Goal: Information Seeking & Learning: Compare options

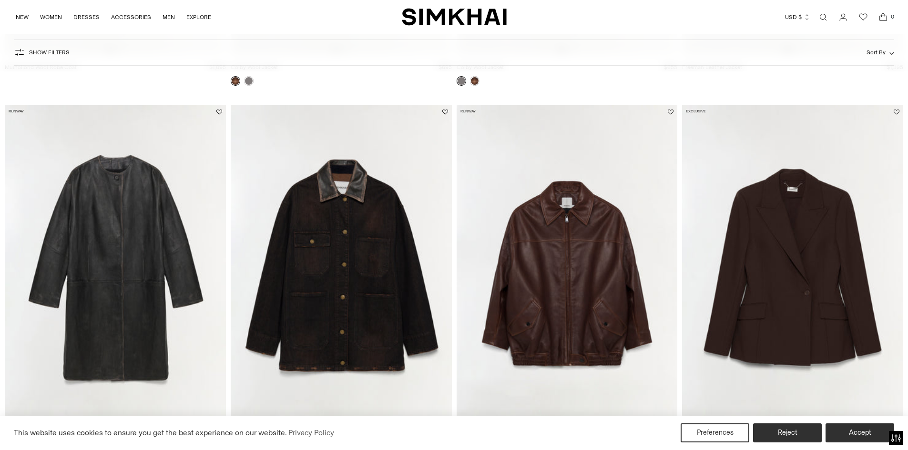
scroll to position [858, 0]
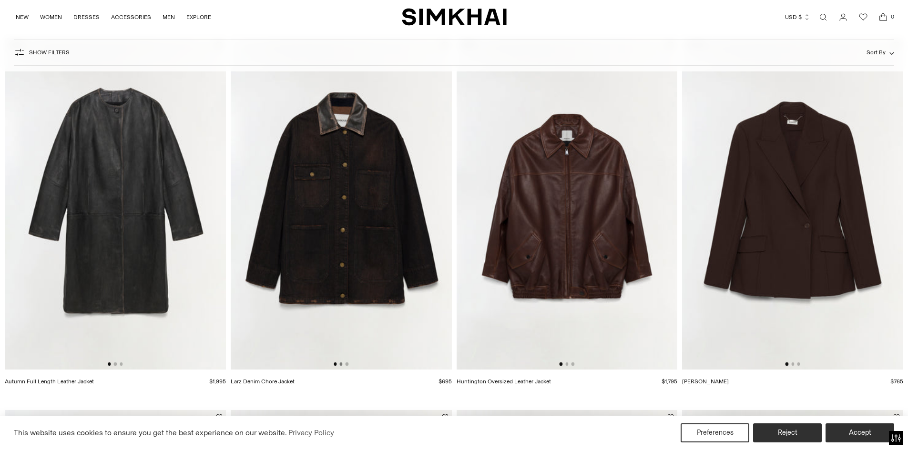
click at [340, 364] on button "Go to slide 2" at bounding box center [340, 364] width 3 height 3
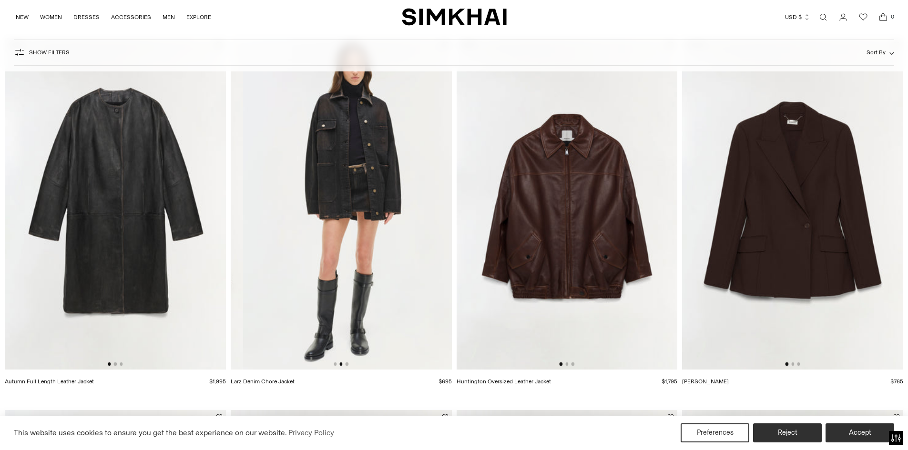
scroll to position [0, 221]
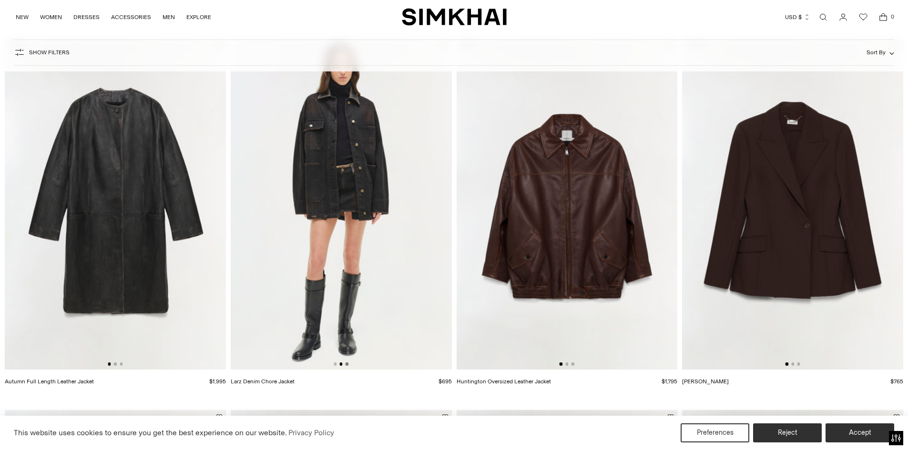
click at [345, 364] on button "Go to slide 3" at bounding box center [346, 364] width 3 height 3
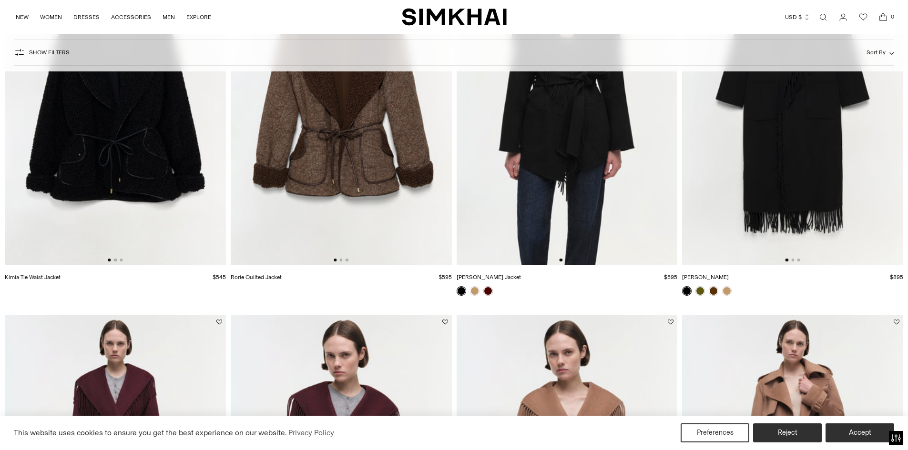
scroll to position [1525, 0]
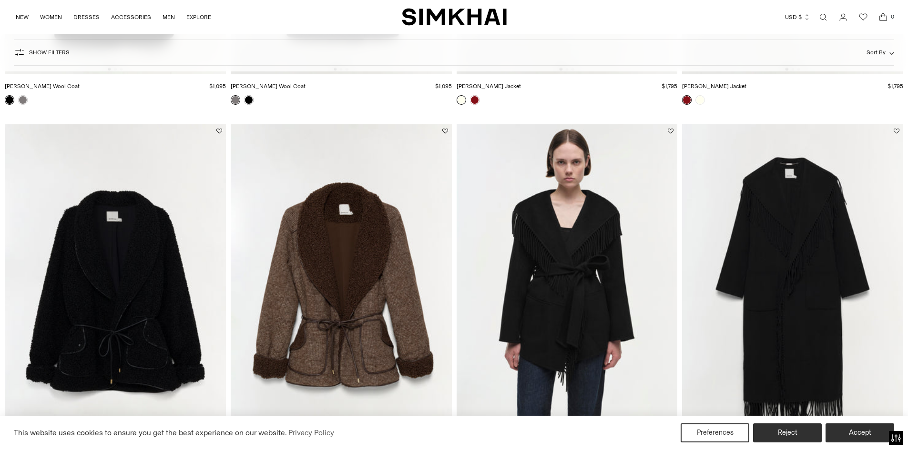
click at [360, 282] on img at bounding box center [341, 290] width 221 height 332
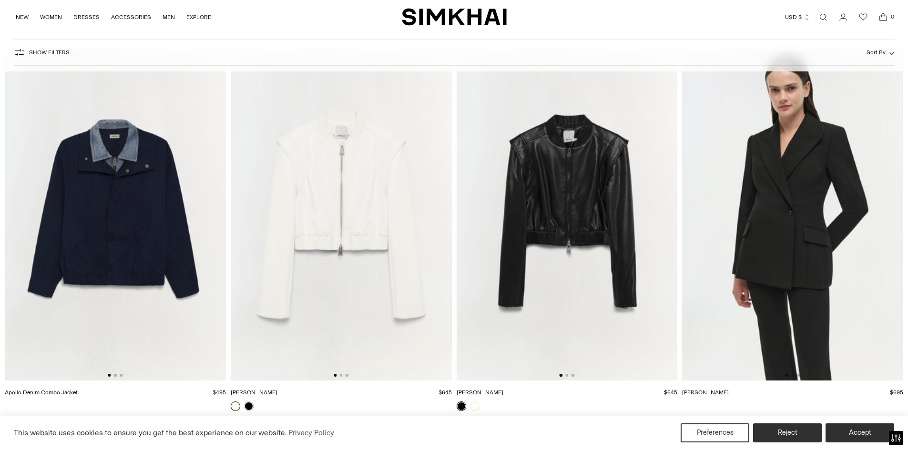
scroll to position [2382, 0]
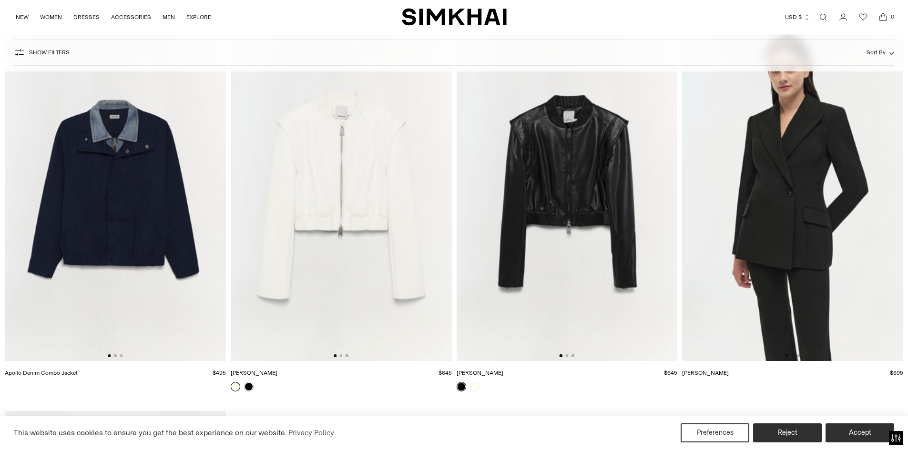
click at [126, 230] on img at bounding box center [115, 196] width 221 height 332
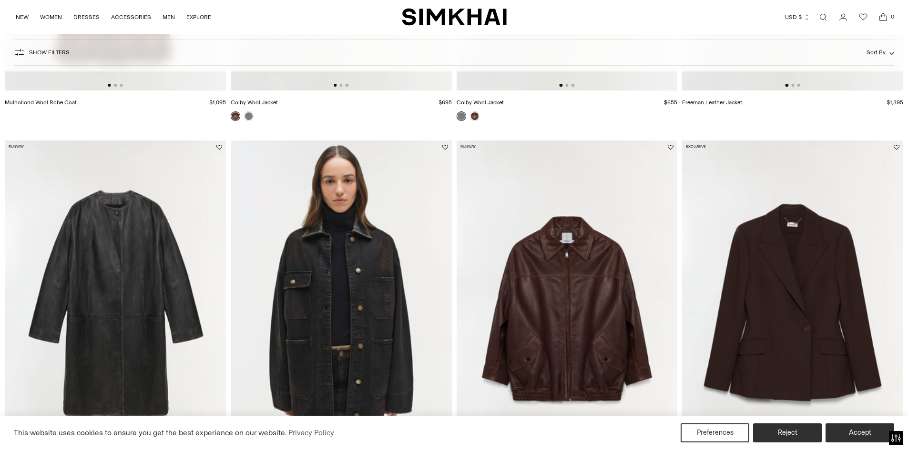
scroll to position [802, 0]
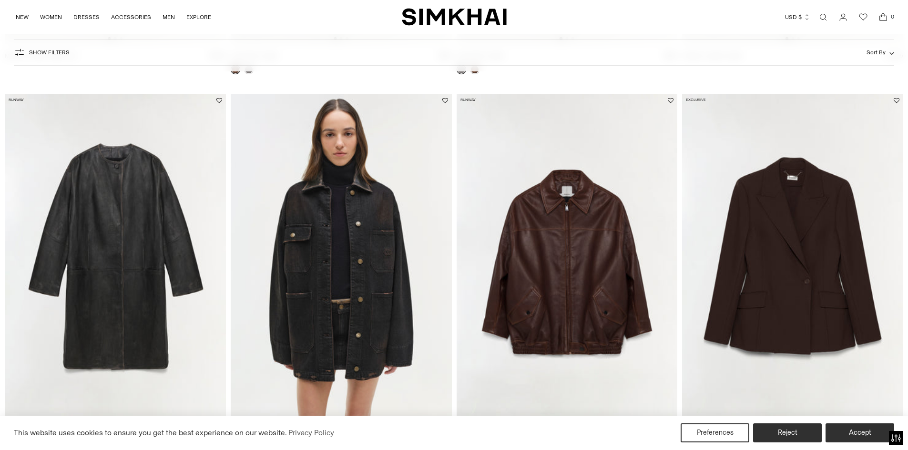
click at [568, 308] on img at bounding box center [566, 260] width 221 height 332
click at [139, 225] on img at bounding box center [115, 260] width 221 height 332
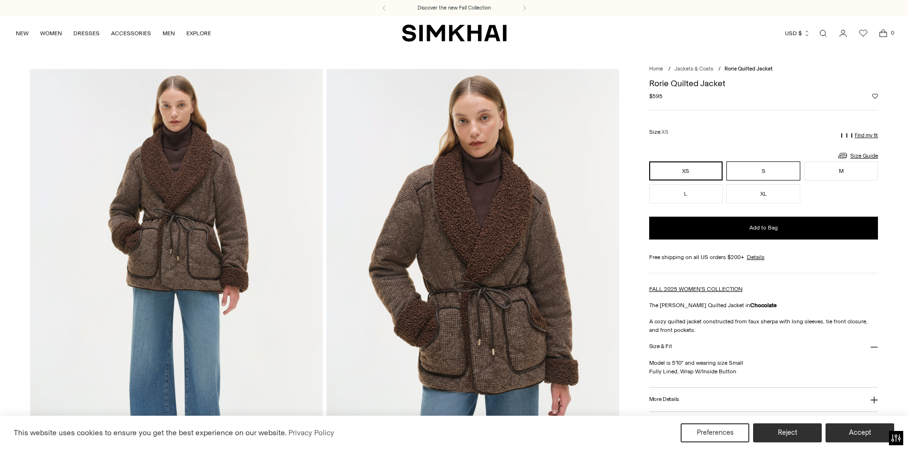
click at [761, 168] on button "S" at bounding box center [763, 171] width 74 height 19
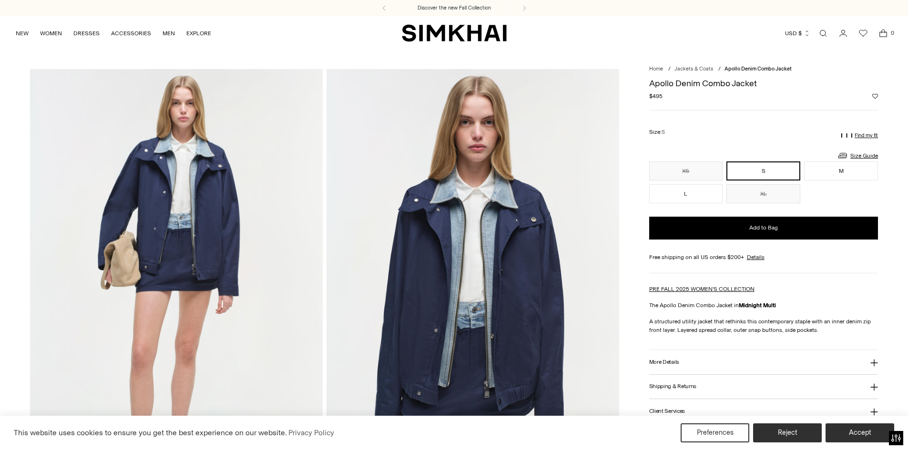
scroll to position [48, 0]
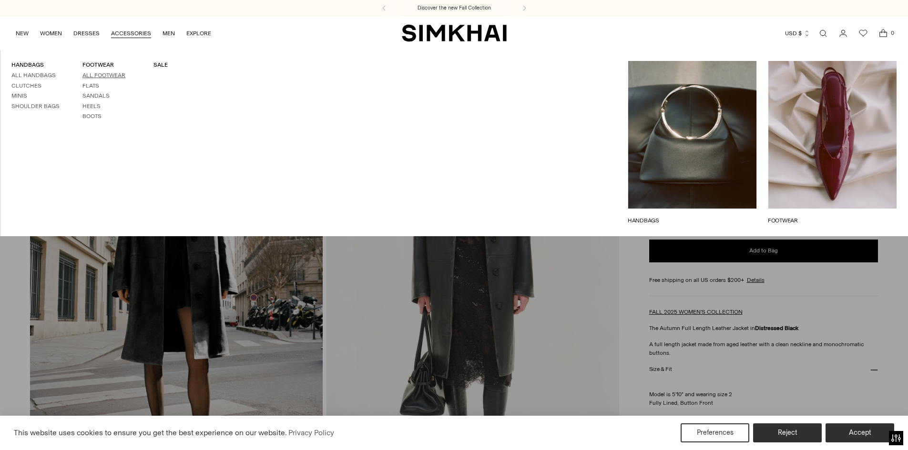
click at [105, 74] on link "All Footwear" at bounding box center [103, 75] width 43 height 7
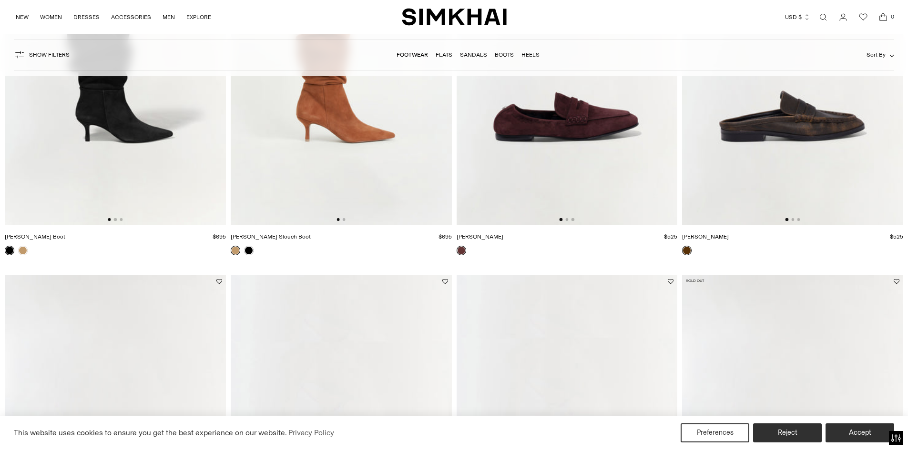
scroll to position [1667, 0]
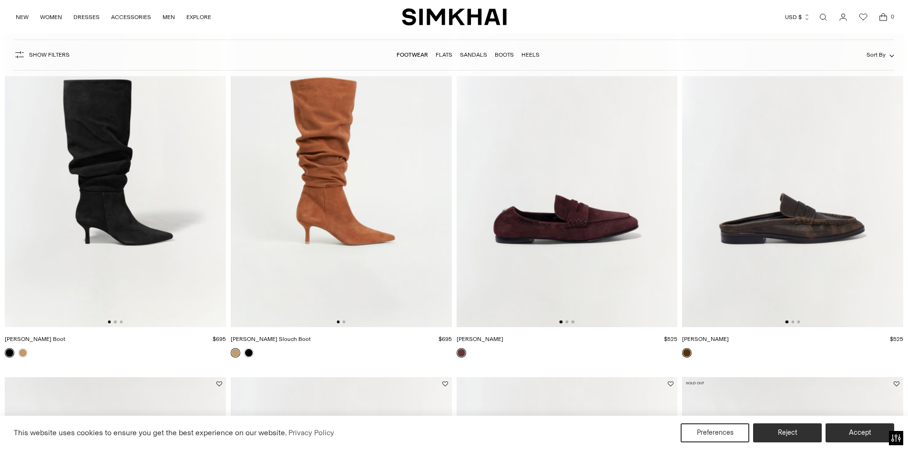
click at [568, 222] on img at bounding box center [566, 162] width 221 height 332
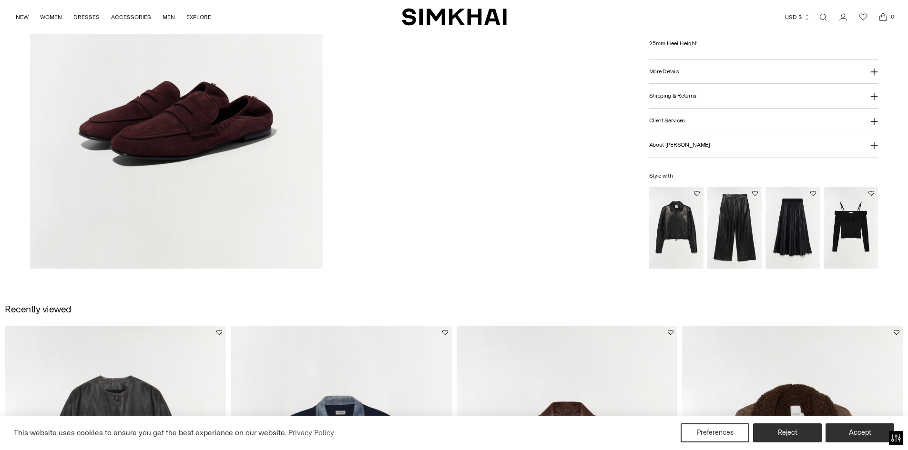
scroll to position [1334, 0]
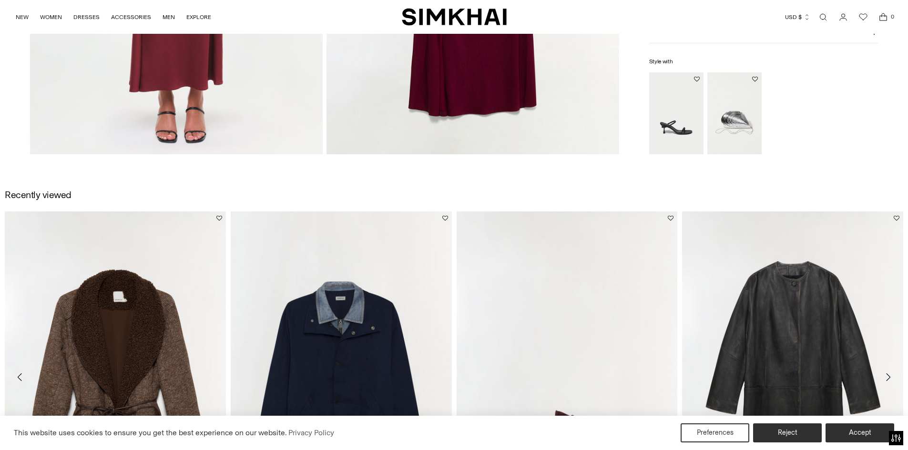
scroll to position [1334, 0]
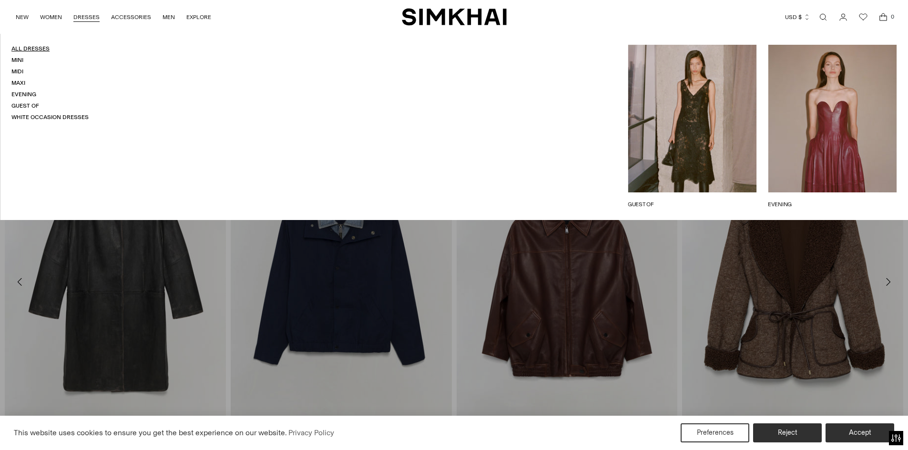
click at [26, 50] on link "All Dresses" at bounding box center [30, 48] width 38 height 7
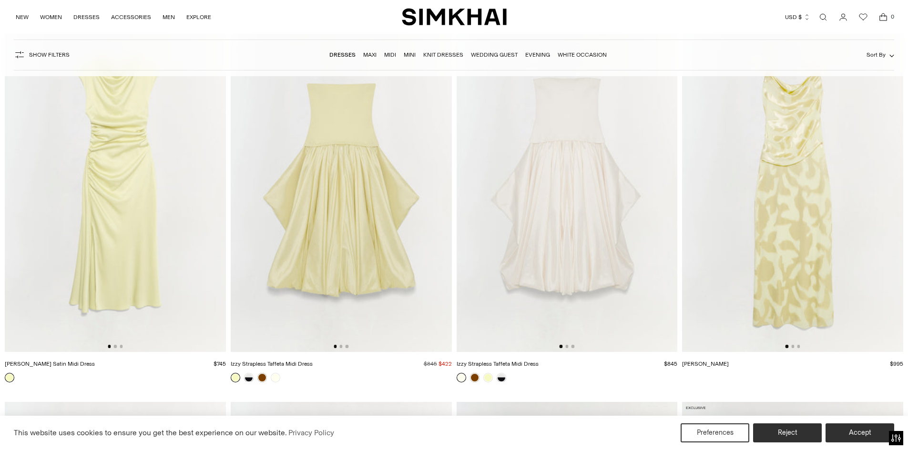
scroll to position [5812, 0]
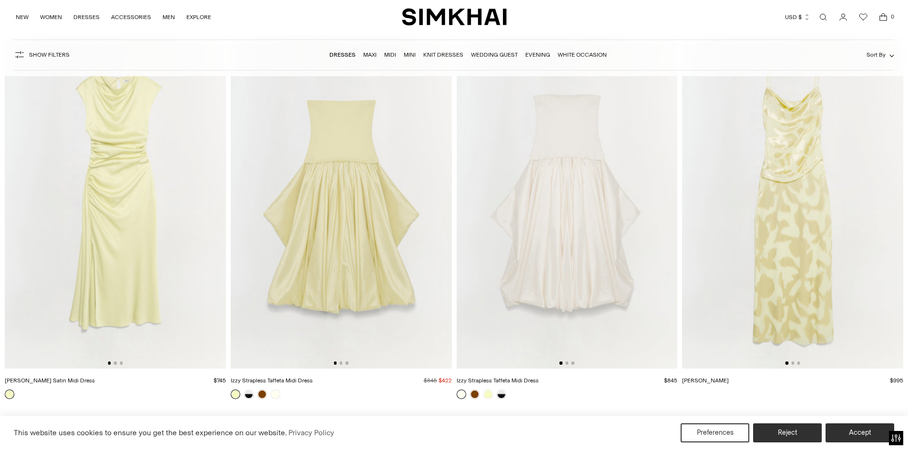
click at [339, 241] on img at bounding box center [341, 203] width 221 height 332
click at [798, 218] on img at bounding box center [792, 203] width 221 height 332
click at [160, 199] on img at bounding box center [115, 203] width 221 height 332
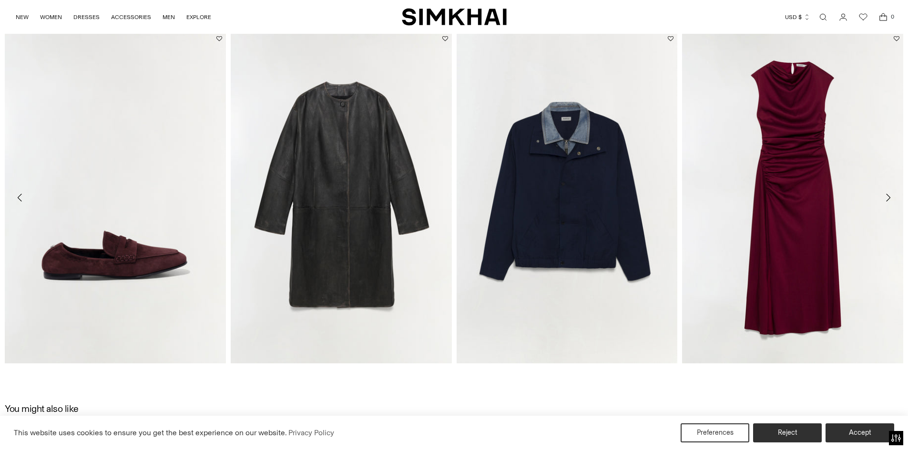
scroll to position [1429, 0]
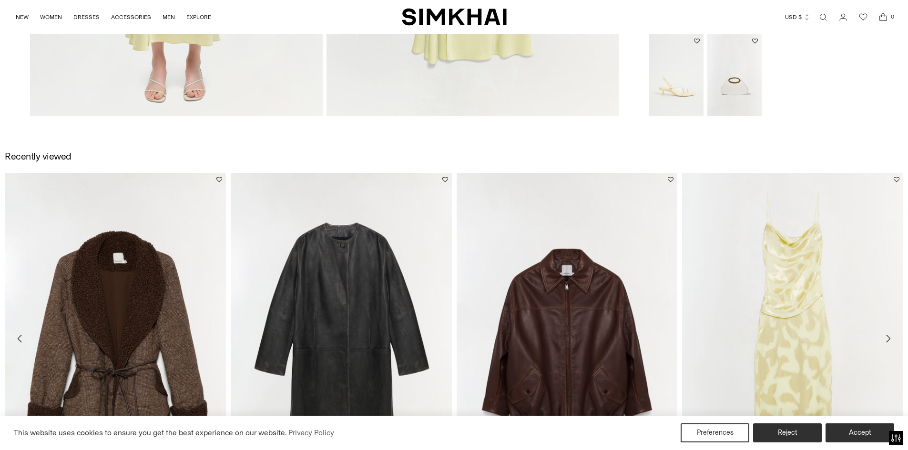
scroll to position [1429, 0]
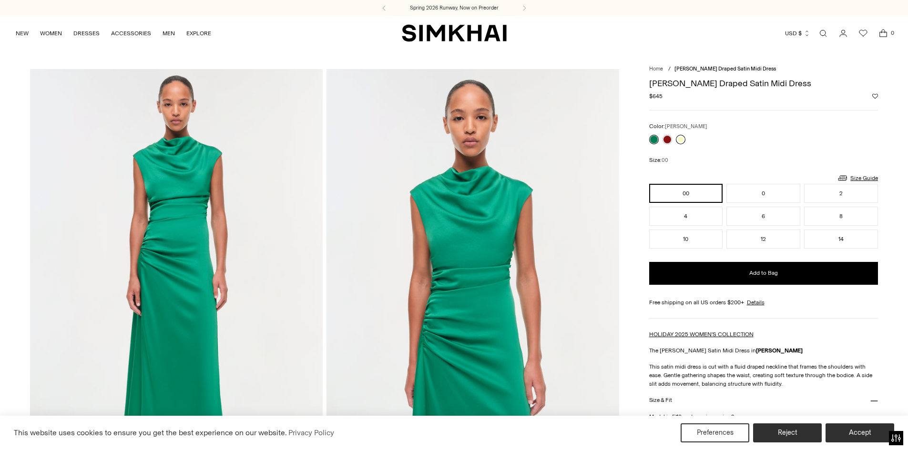
click at [679, 141] on link at bounding box center [681, 140] width 10 height 10
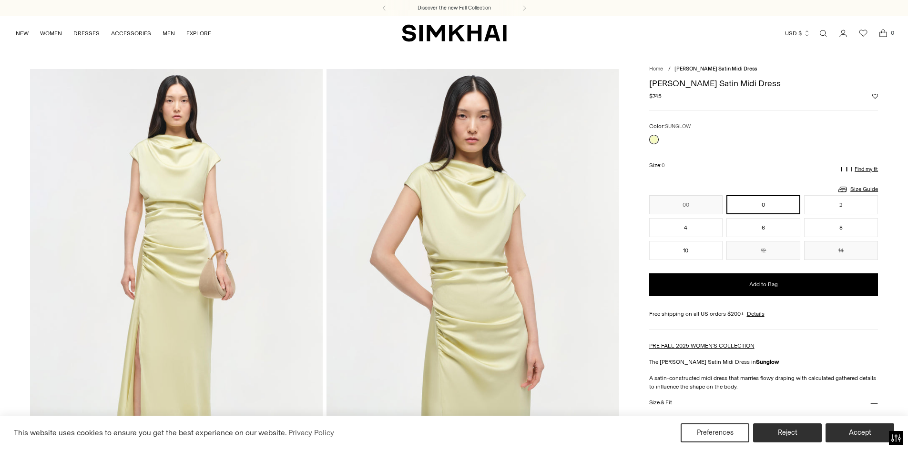
click at [653, 142] on link at bounding box center [654, 140] width 10 height 10
